Goal: Information Seeking & Learning: Learn about a topic

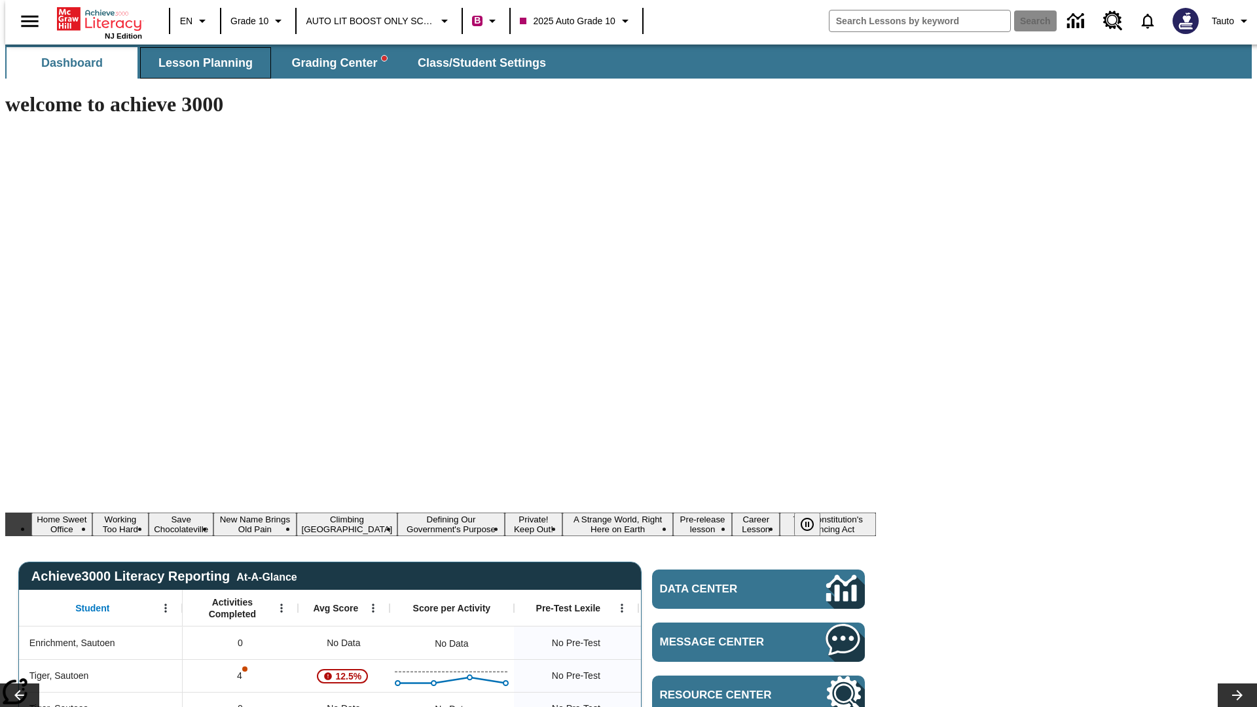
click at [200, 63] on span "Lesson Planning" at bounding box center [205, 63] width 94 height 15
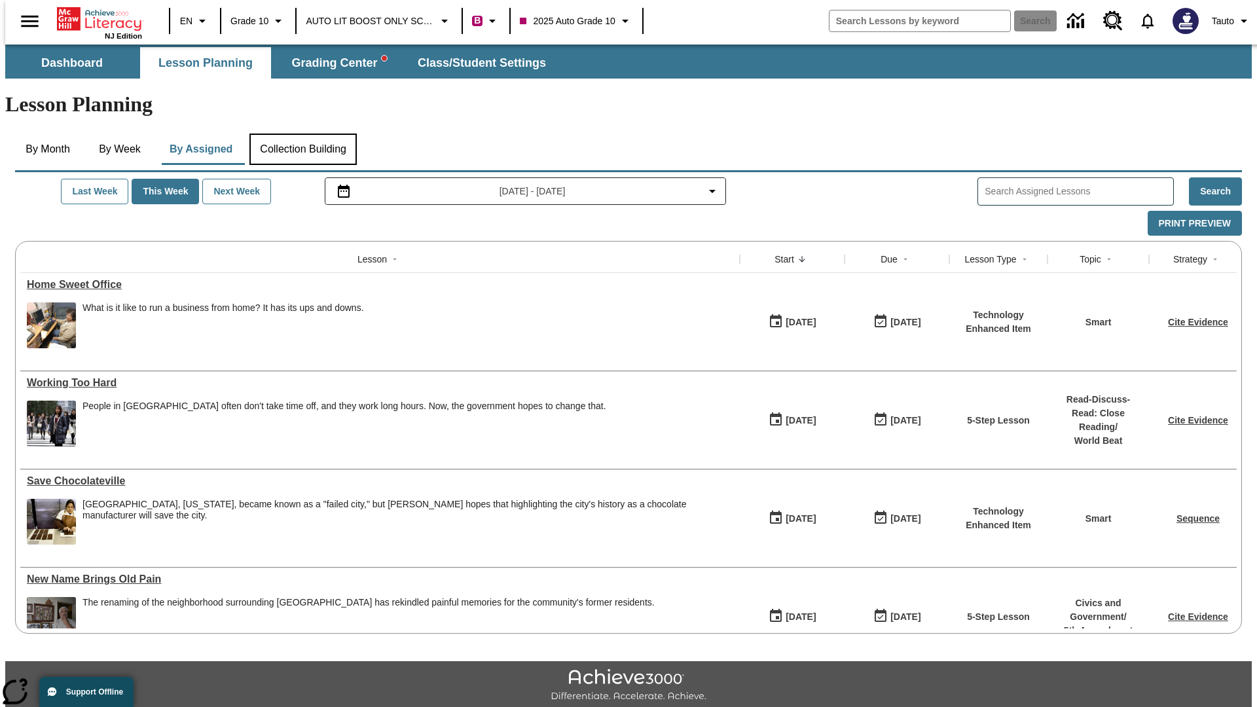
click at [303, 134] on button "Collection Building" at bounding box center [303, 149] width 107 height 31
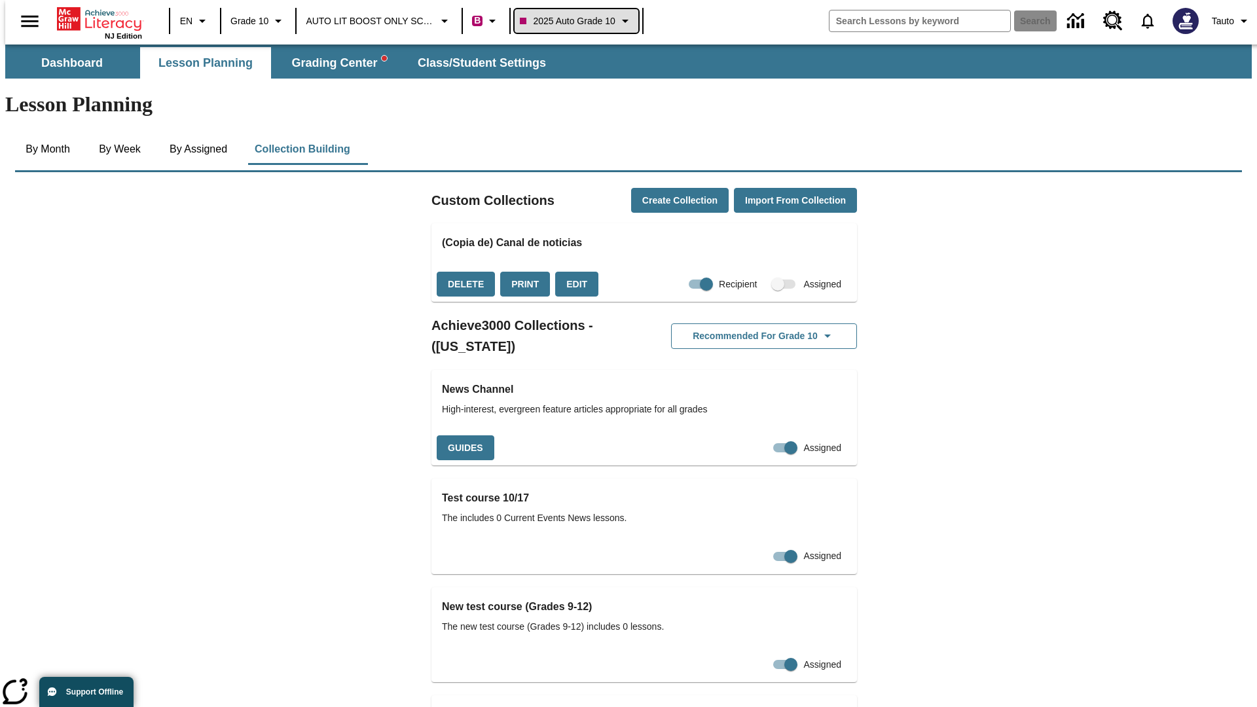
click at [575, 21] on span "2025 Auto Grade 10" at bounding box center [567, 21] width 95 height 14
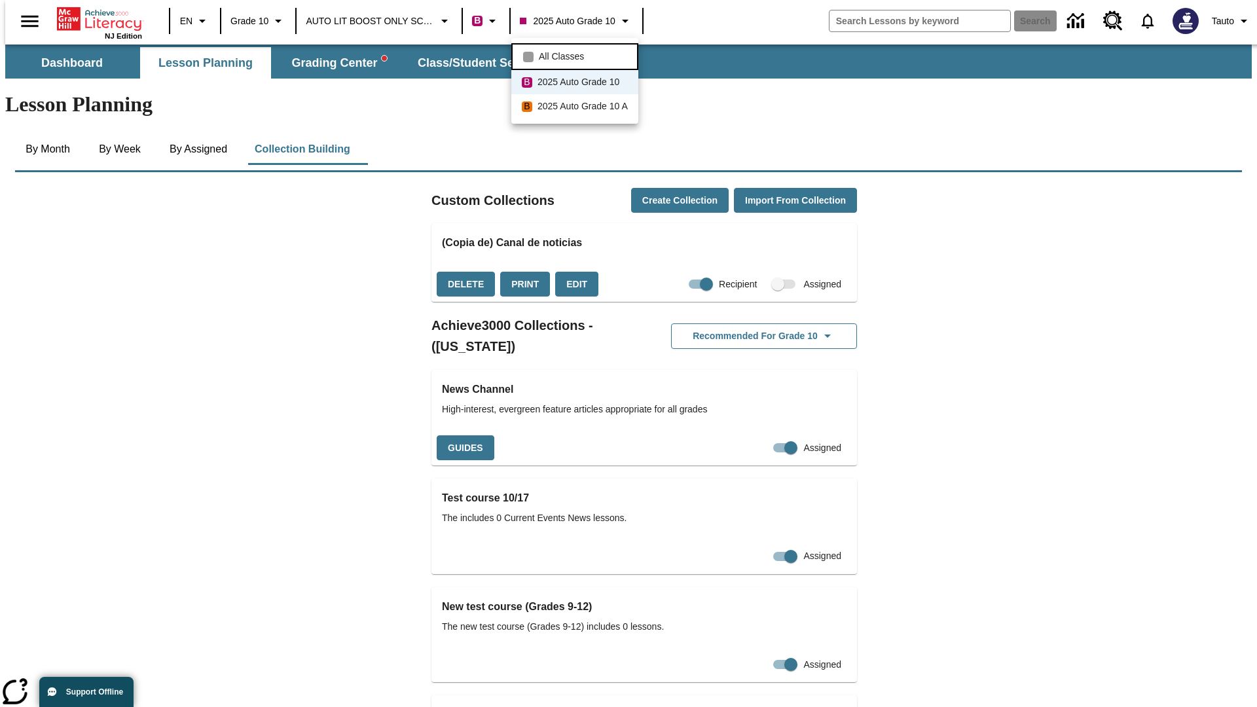
click at [577, 55] on span "All Classes" at bounding box center [561, 57] width 45 height 14
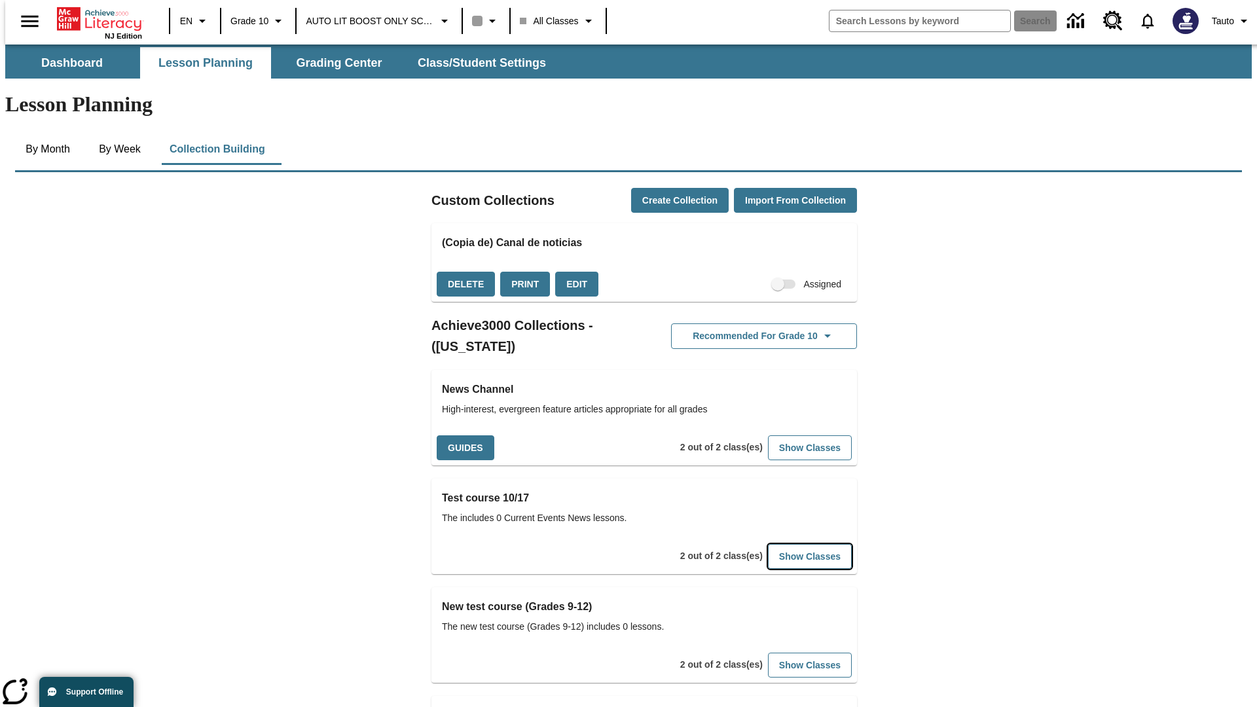
click at [790, 544] on button "Show Classes" at bounding box center [810, 557] width 84 height 26
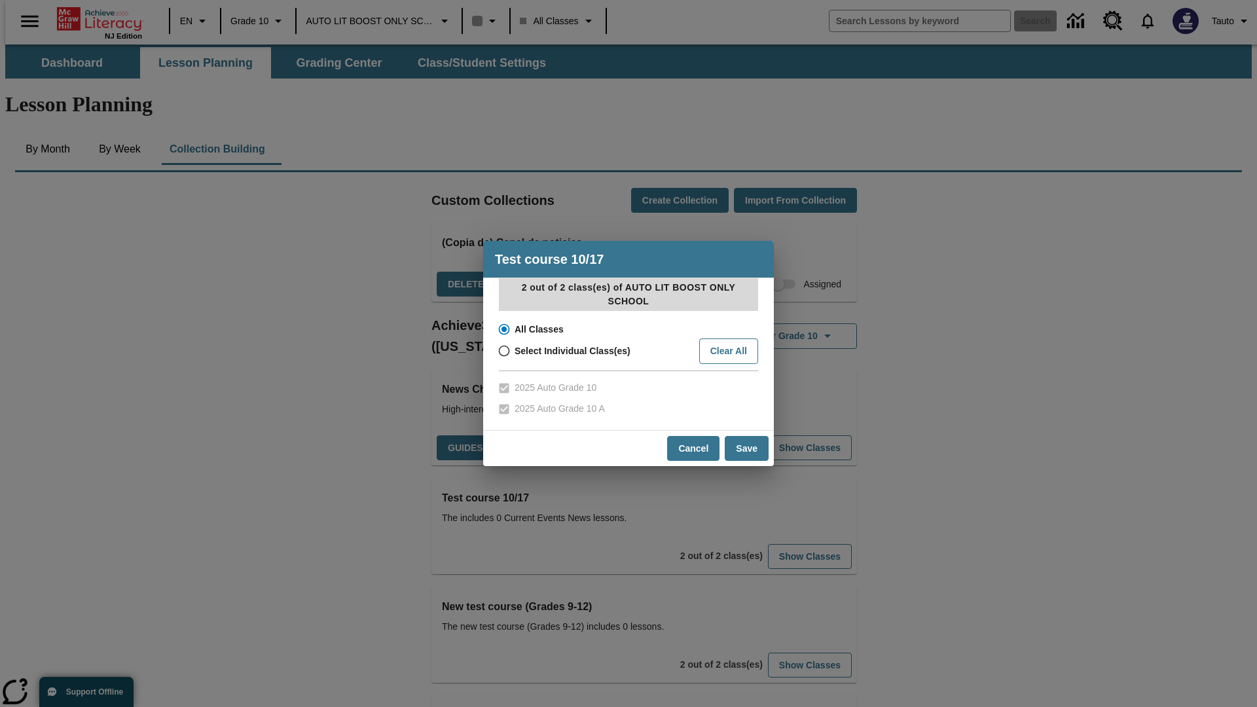
click at [503, 329] on input "All Classes" at bounding box center [503, 329] width 23 height 18
